Goal: Information Seeking & Learning: Learn about a topic

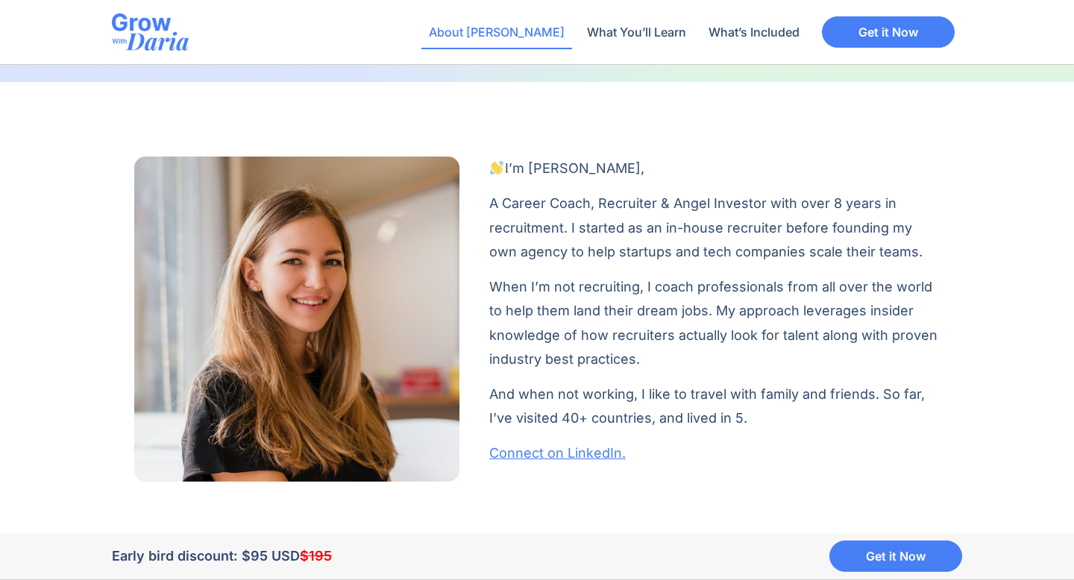
scroll to position [1077, 0]
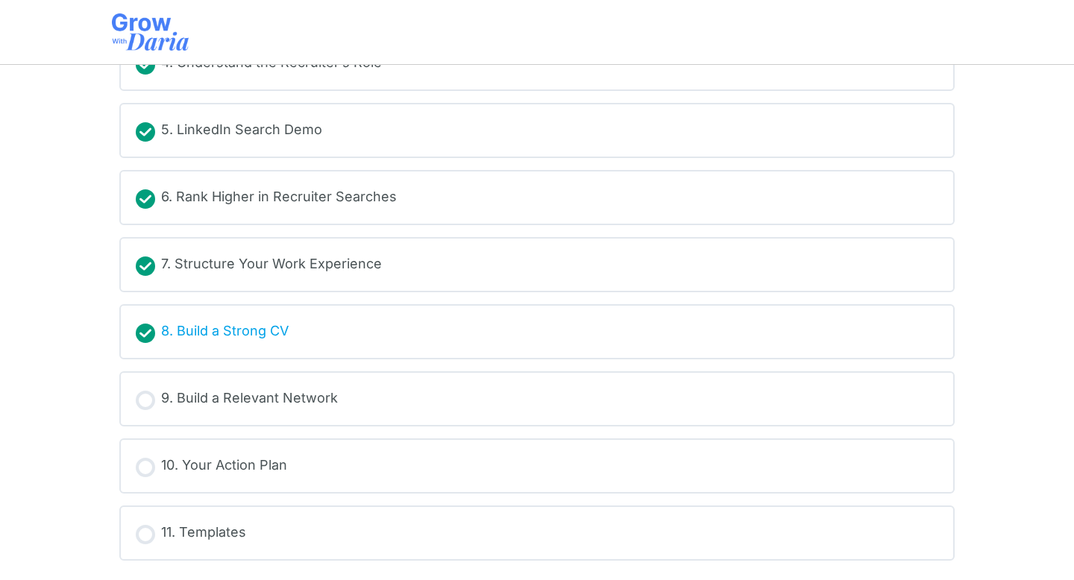
click at [254, 337] on div "8. Build a Strong CV" at bounding box center [225, 332] width 128 height 22
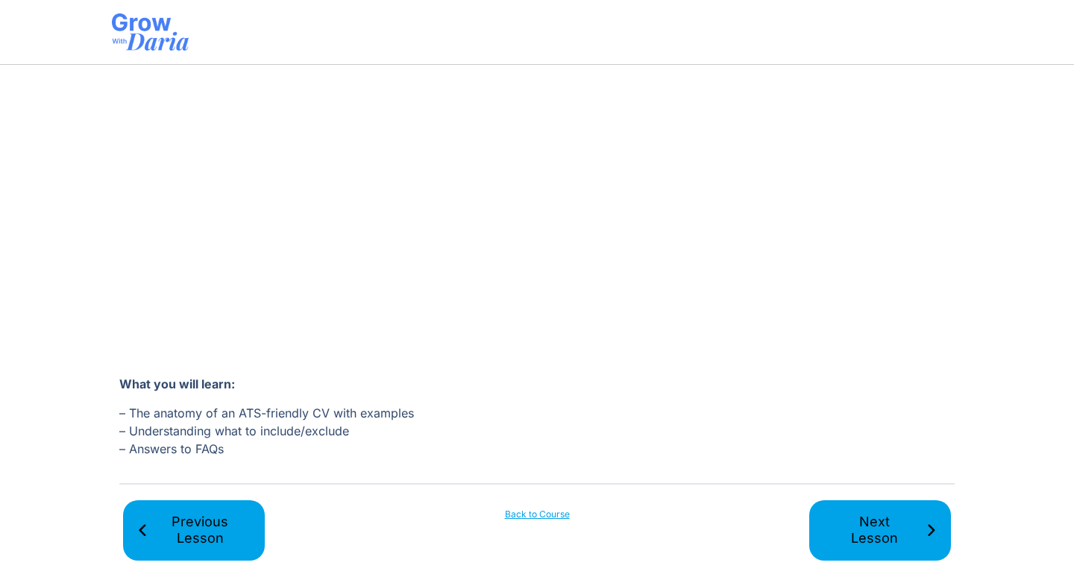
scroll to position [329, 0]
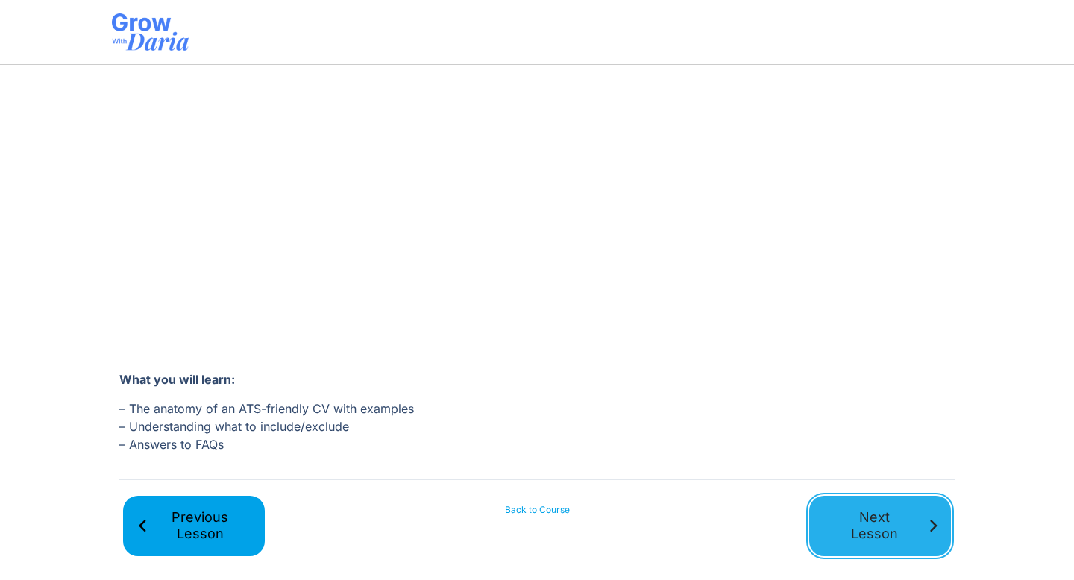
click at [871, 523] on span "Next Lesson" at bounding box center [874, 527] width 103 height 34
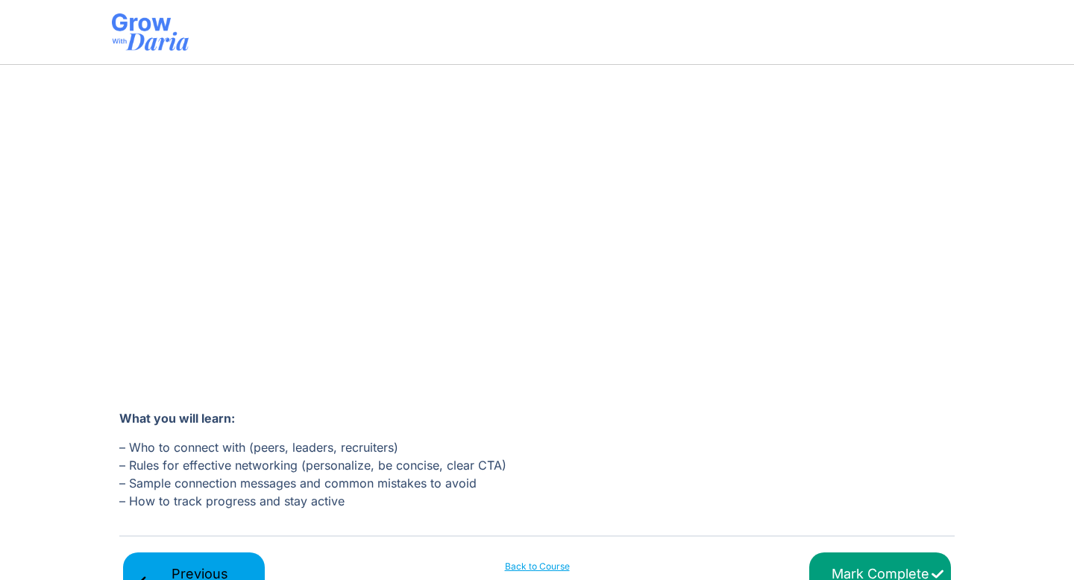
scroll to position [347, 0]
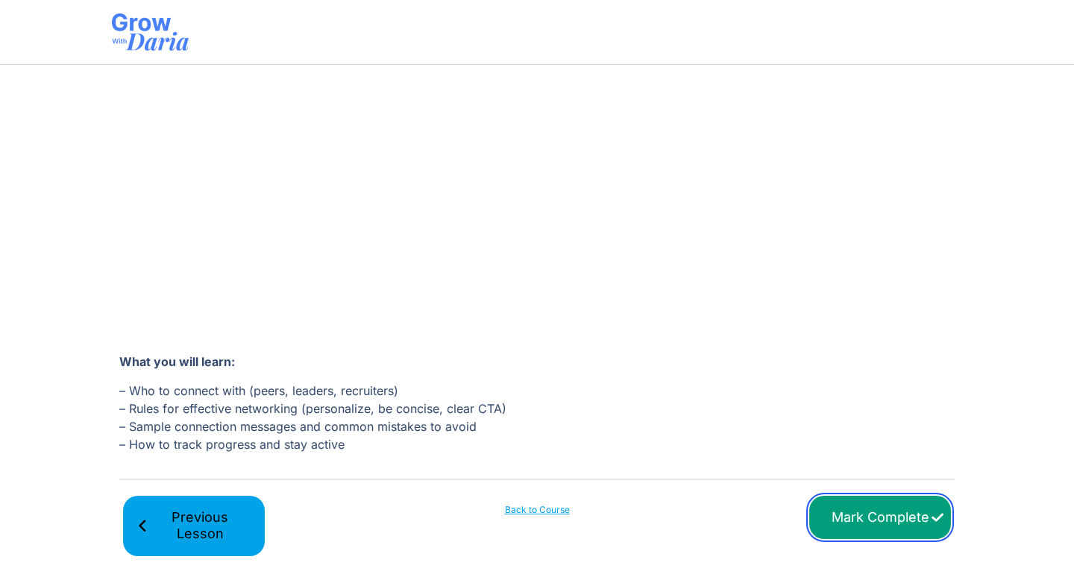
click at [851, 515] on input "Mark Complete" at bounding box center [880, 518] width 142 height 44
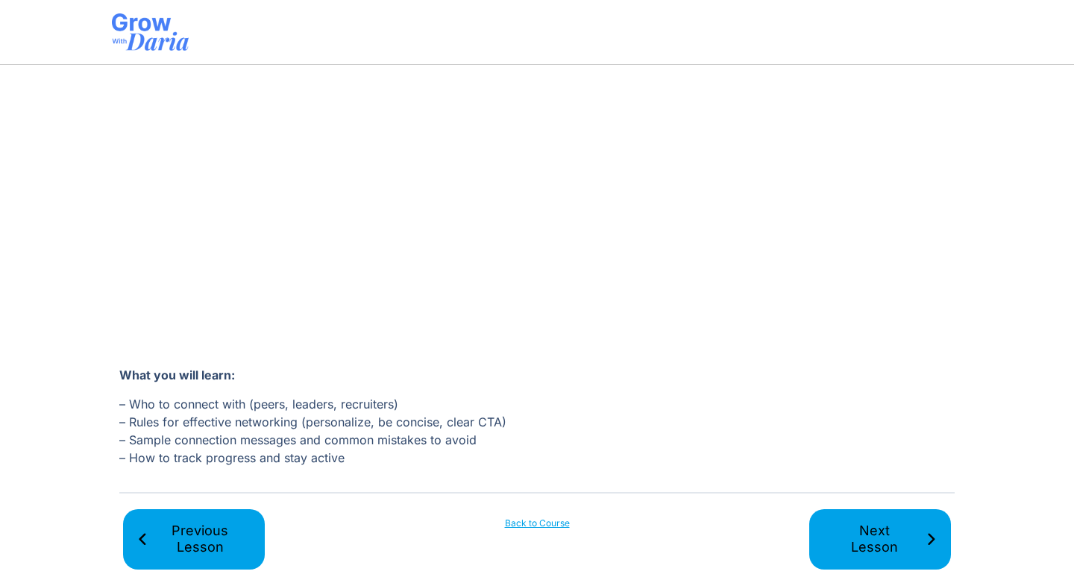
scroll to position [347, 0]
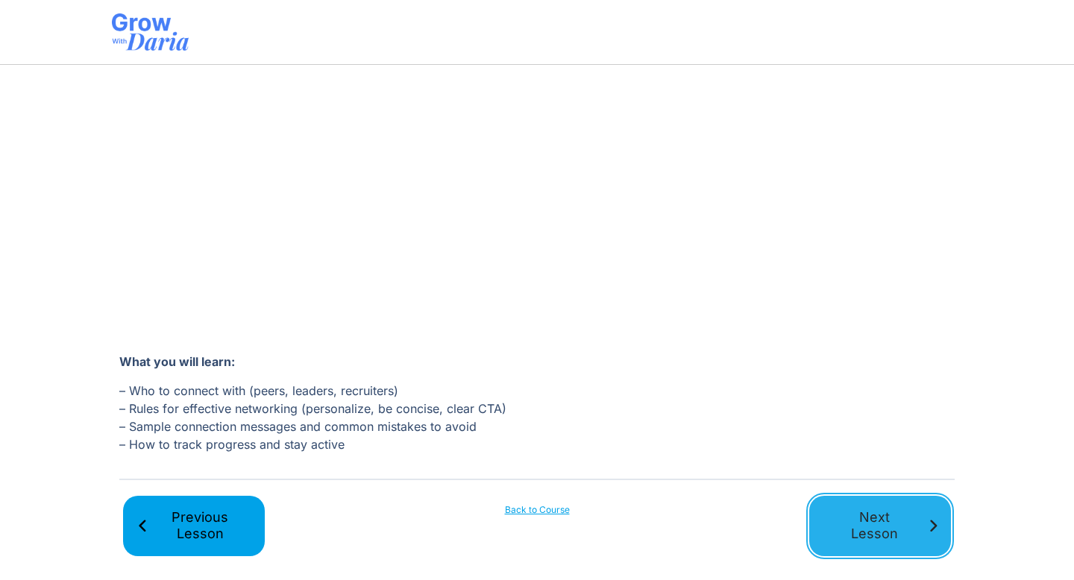
click at [871, 518] on span "Next Lesson" at bounding box center [874, 527] width 103 height 34
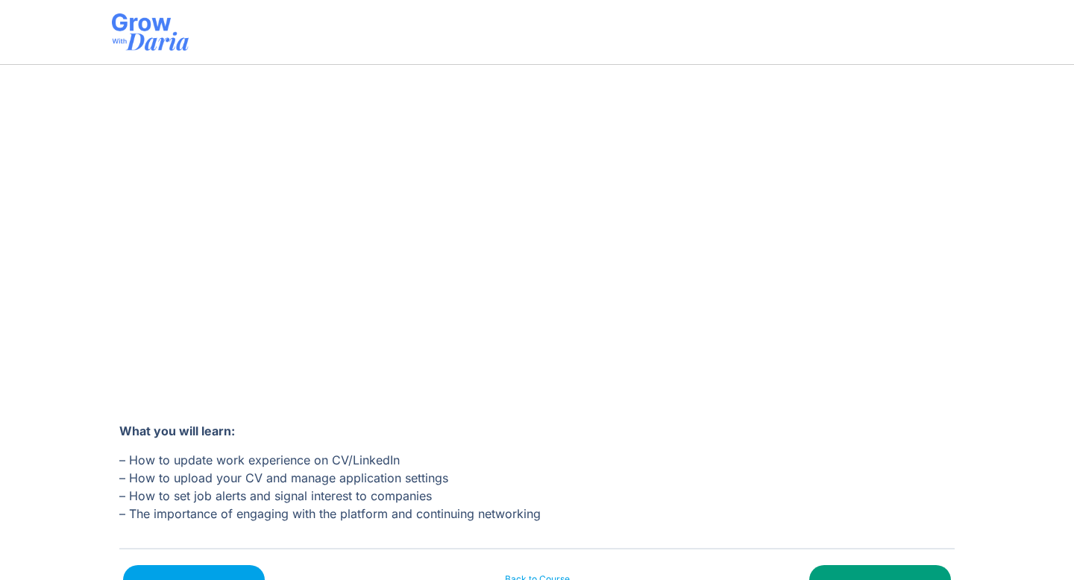
scroll to position [347, 0]
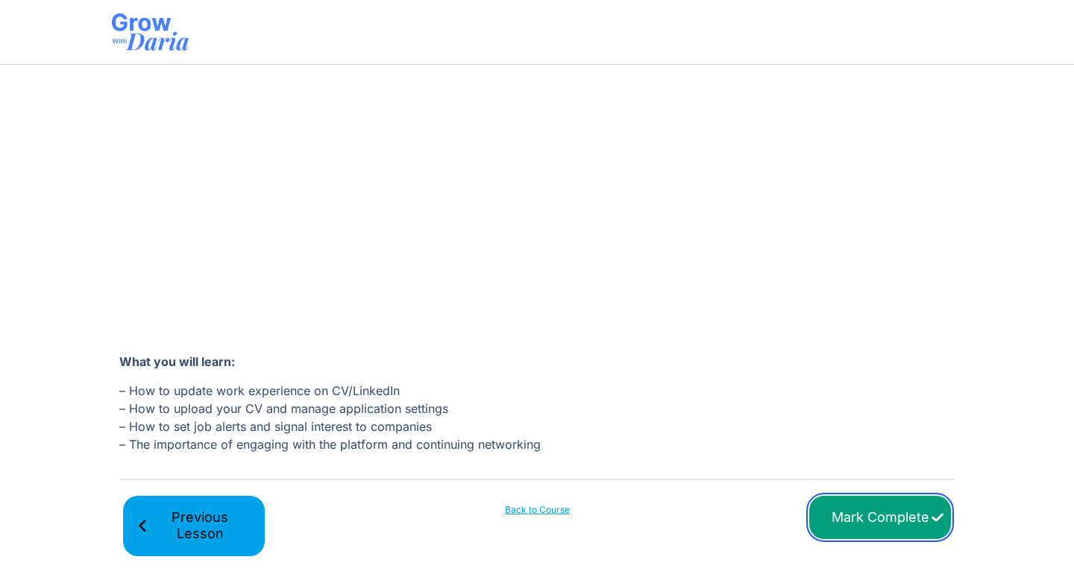
click at [897, 524] on input "Mark Complete" at bounding box center [880, 518] width 142 height 44
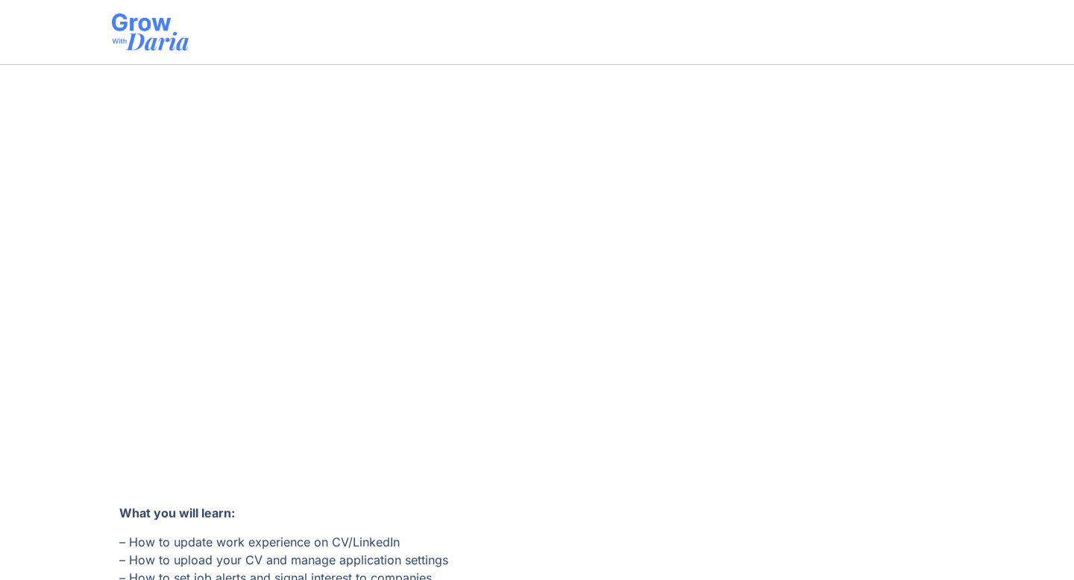
scroll to position [347, 0]
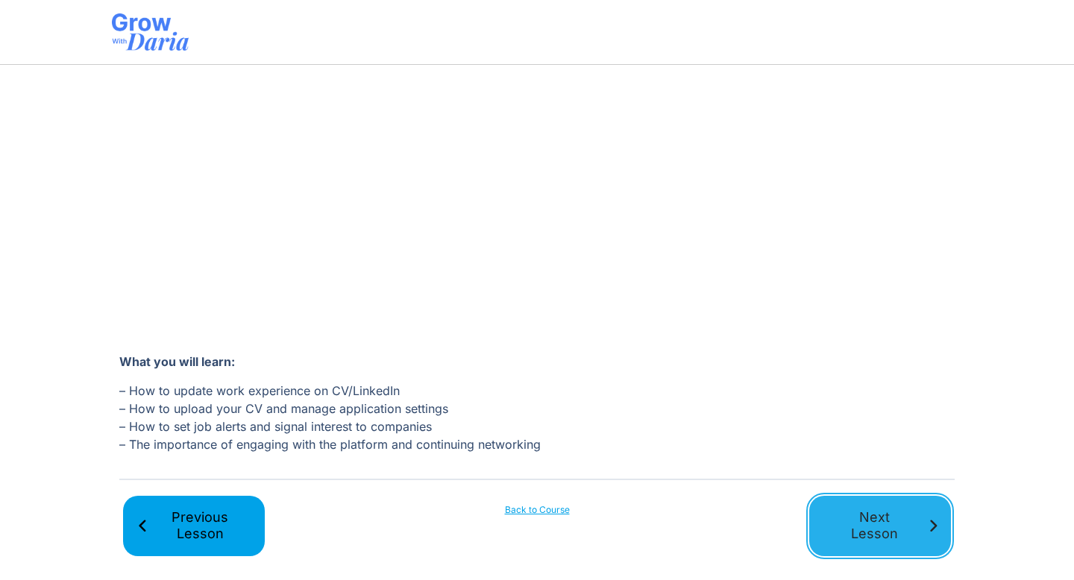
click at [877, 533] on span "Next Lesson" at bounding box center [874, 527] width 103 height 34
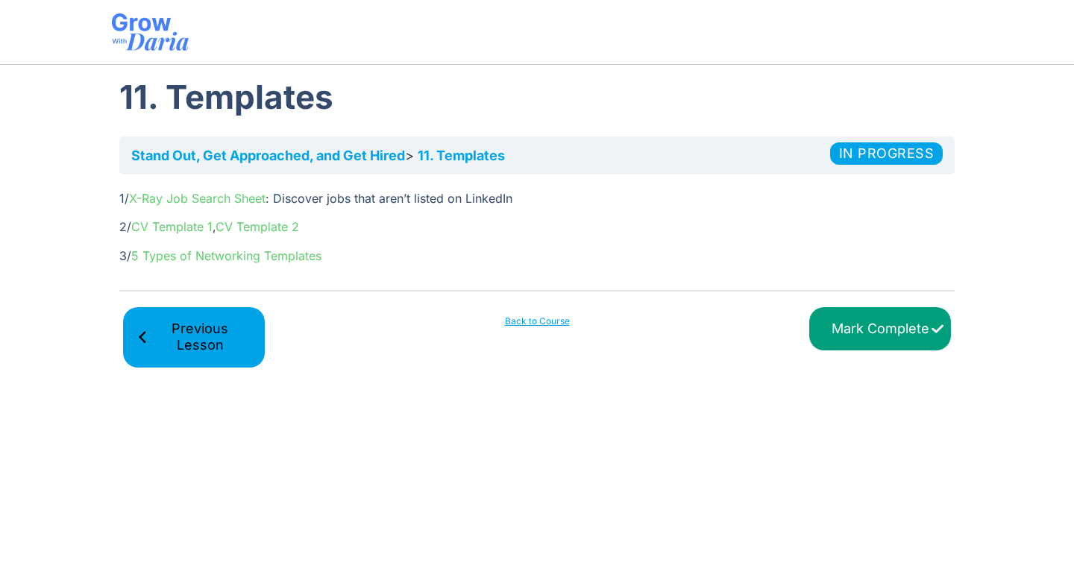
click at [170, 198] on link "X-Ray Job Search Sheet" at bounding box center [197, 198] width 137 height 15
click at [192, 222] on link "CV Template 1" at bounding box center [171, 226] width 81 height 15
click at [273, 230] on link "CV Template 2" at bounding box center [258, 226] width 84 height 15
